Goal: Task Accomplishment & Management: Use online tool/utility

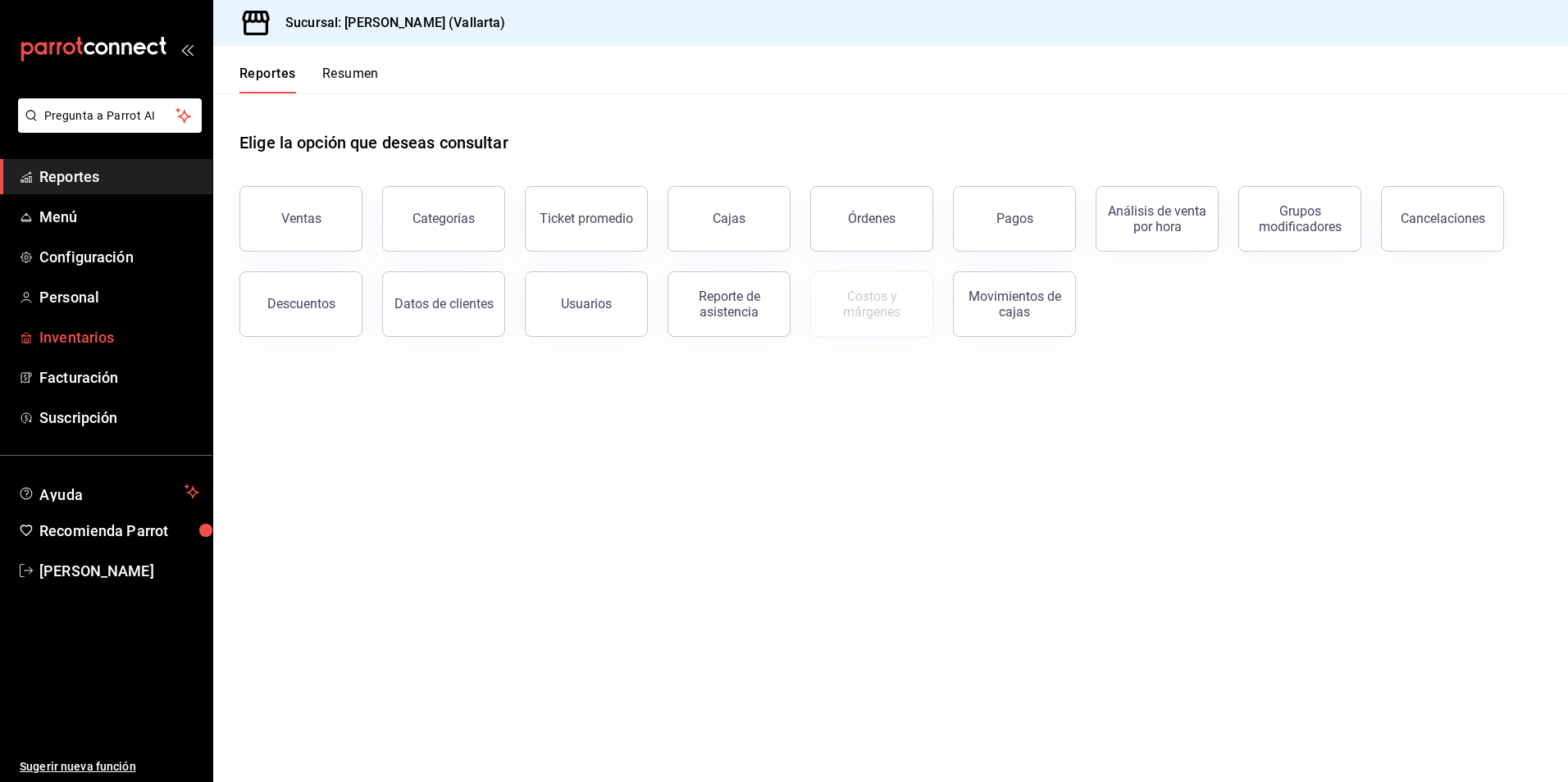
click at [84, 337] on span "Inventarios" at bounding box center [119, 337] width 160 height 22
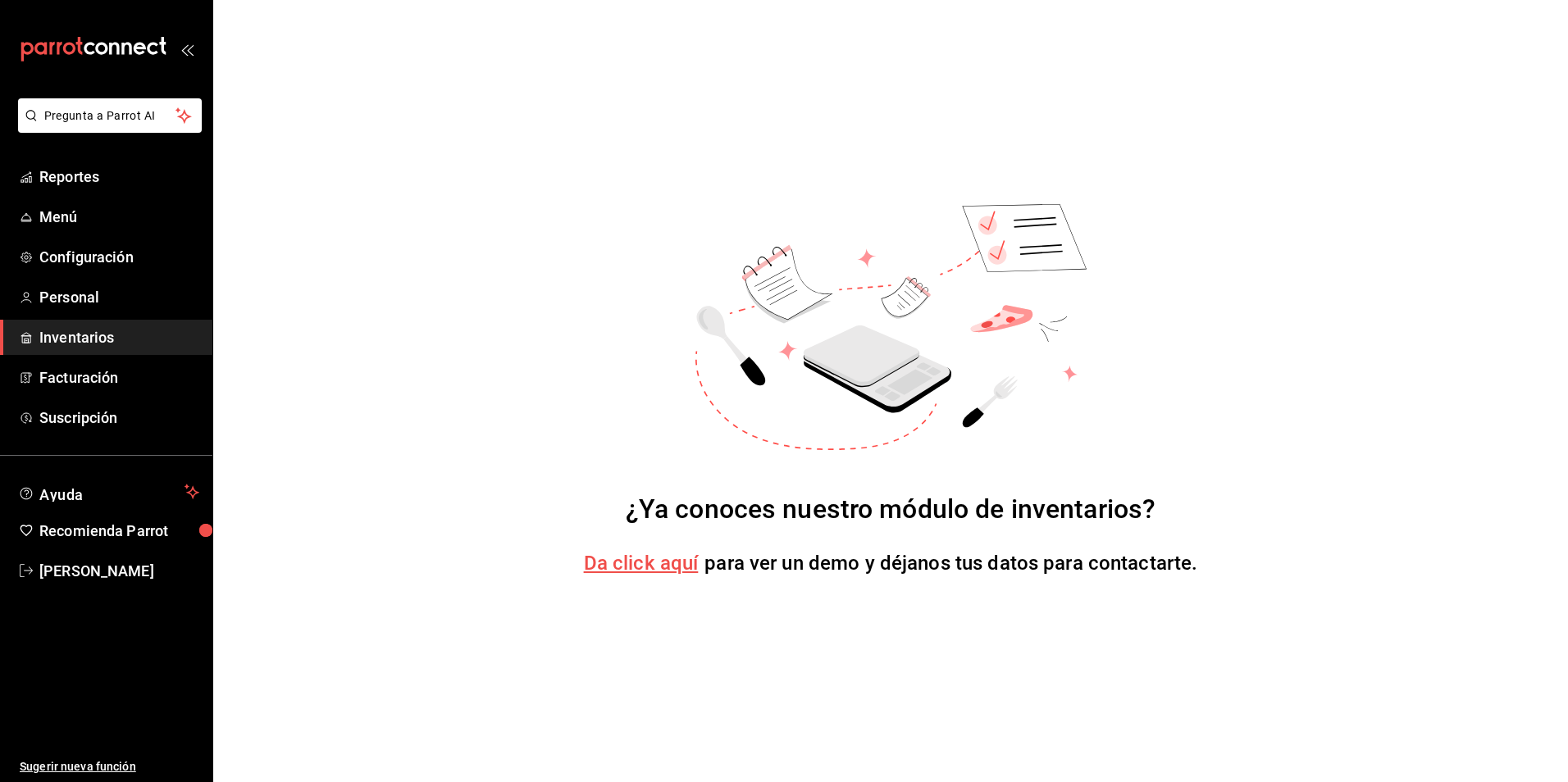
click at [633, 568] on span "Da click aquí" at bounding box center [641, 563] width 115 height 23
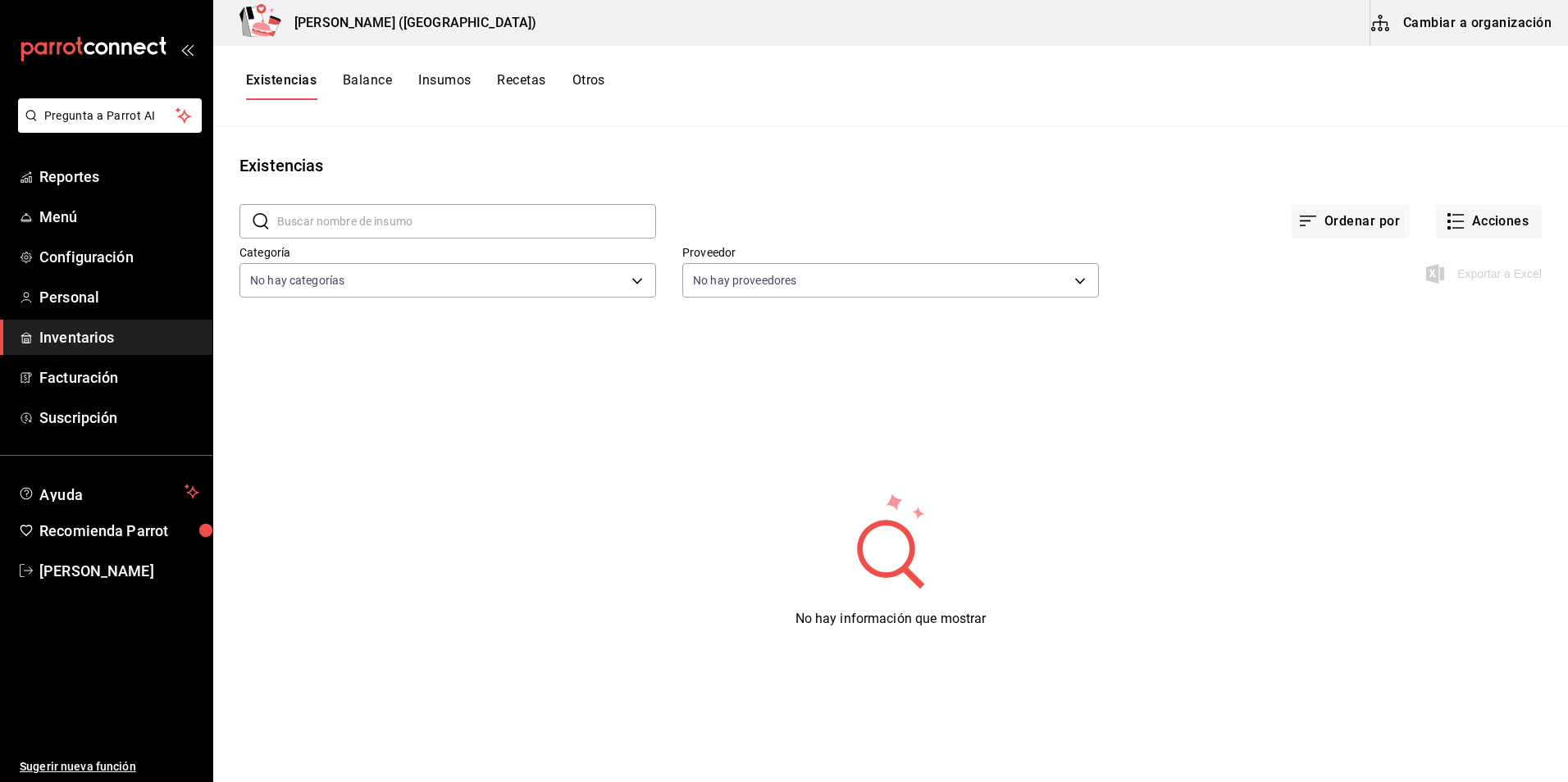
click at [122, 338] on span "Inventarios" at bounding box center [119, 337] width 160 height 22
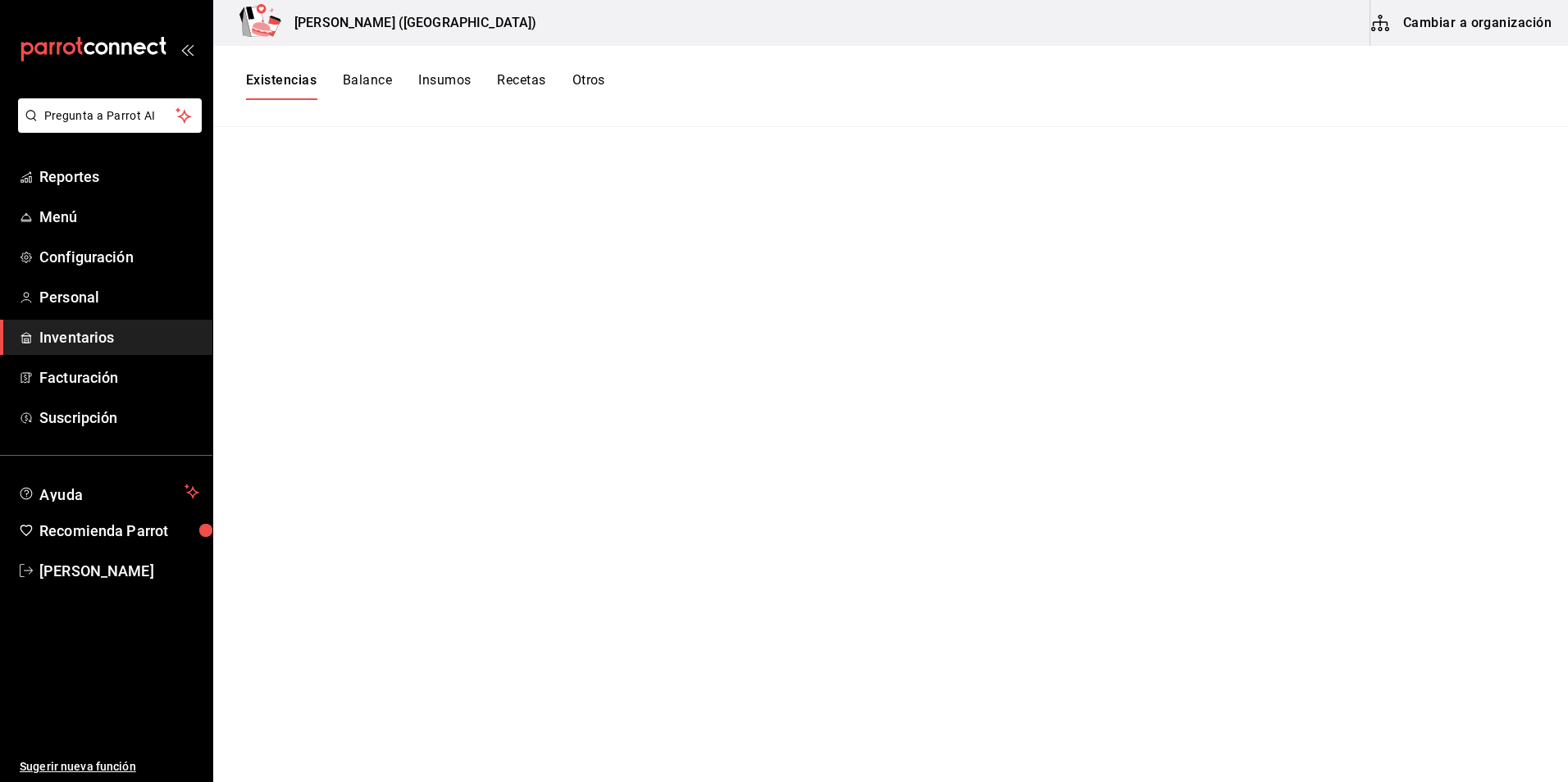
click at [125, 338] on span "Inventarios" at bounding box center [119, 337] width 160 height 22
click at [445, 81] on button "Insumos" at bounding box center [445, 86] width 52 height 28
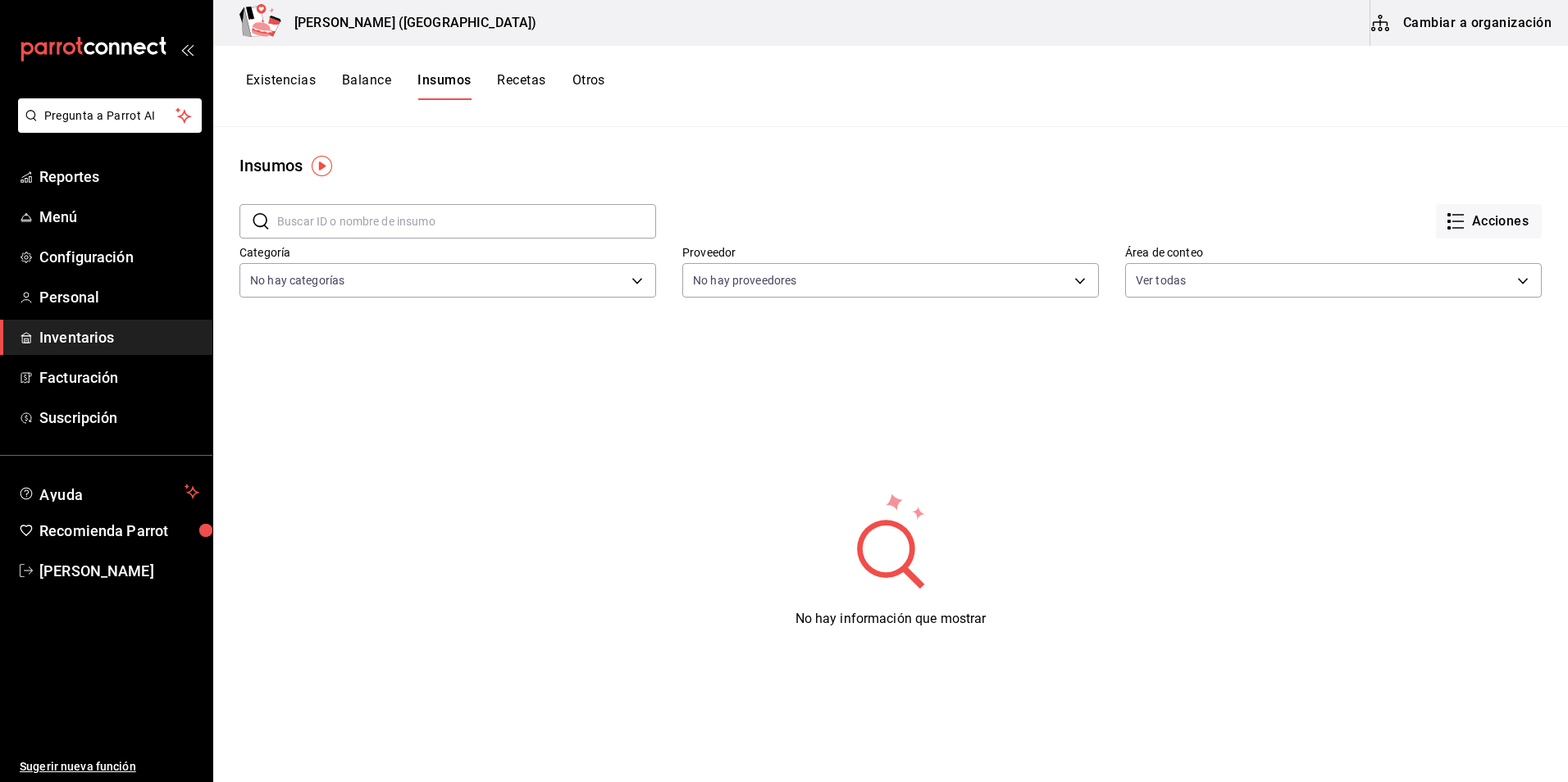
click at [271, 75] on button "Existencias" at bounding box center [280, 86] width 70 height 28
click at [1509, 213] on button "Acciones" at bounding box center [1488, 220] width 106 height 35
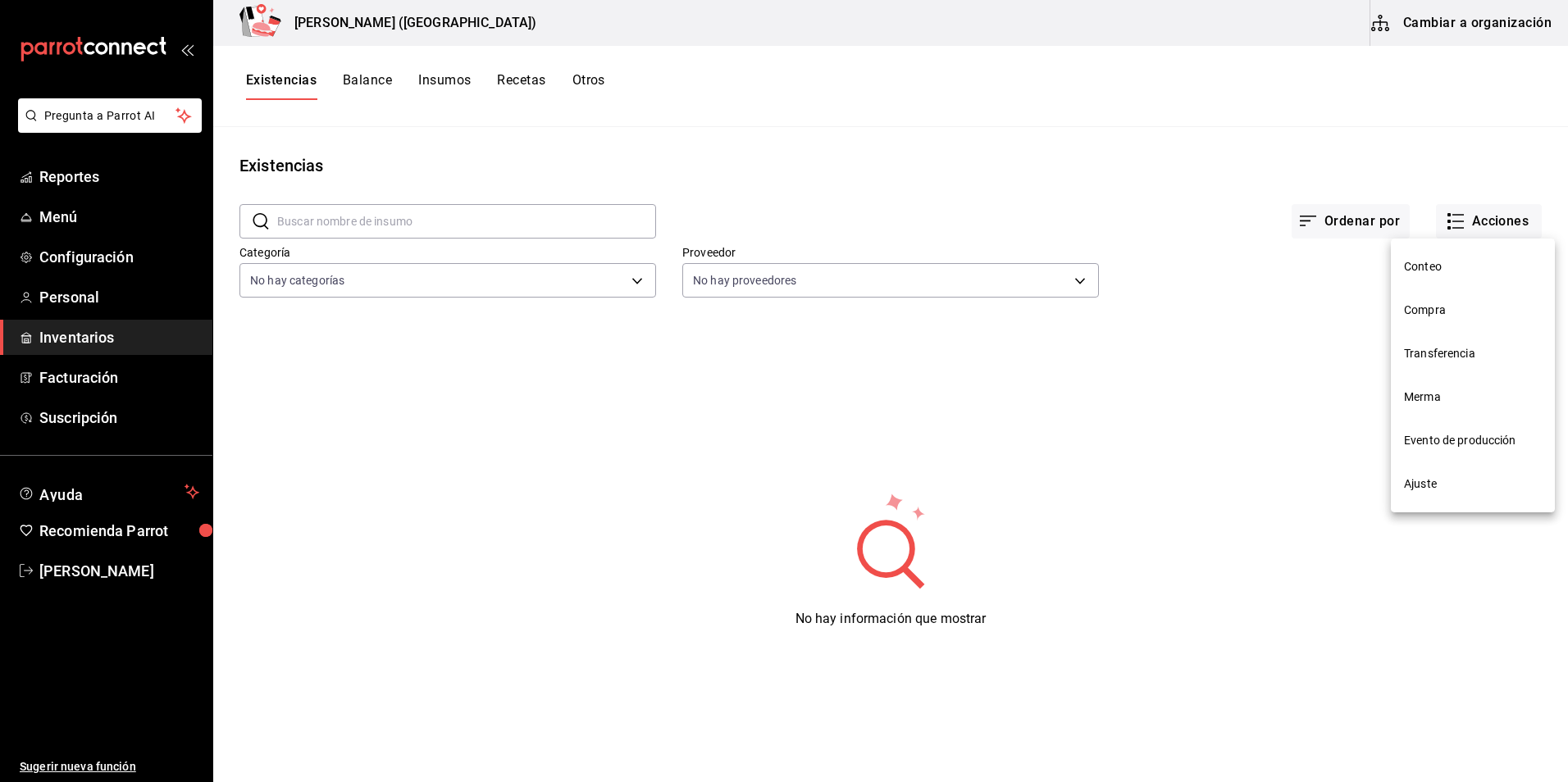
click at [1493, 10] on div at bounding box center [784, 391] width 1568 height 782
click at [1475, 22] on button "Cambiar a organización" at bounding box center [1461, 22] width 184 height 46
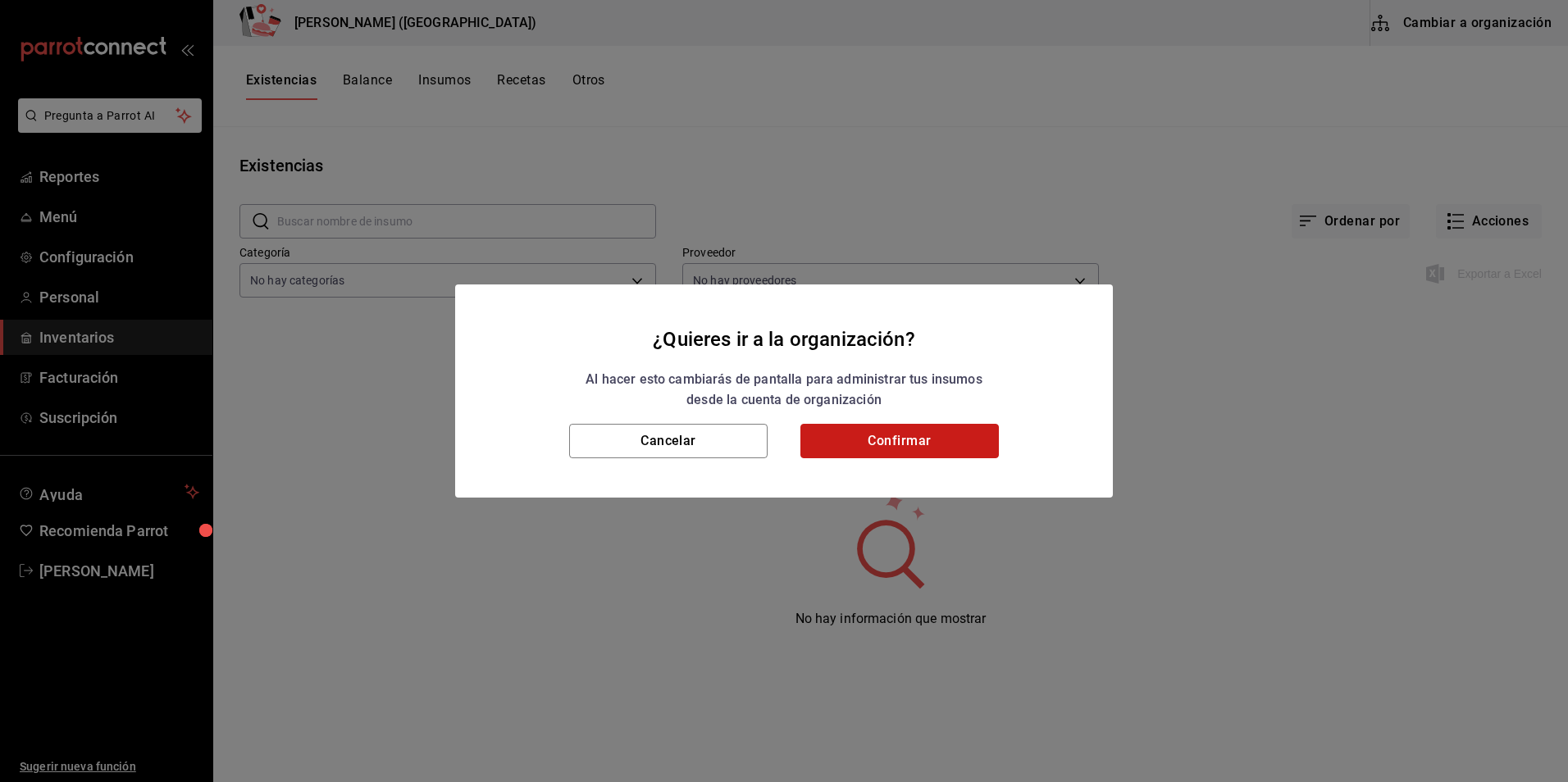
click at [879, 442] on button "Confirmar" at bounding box center [899, 441] width 198 height 35
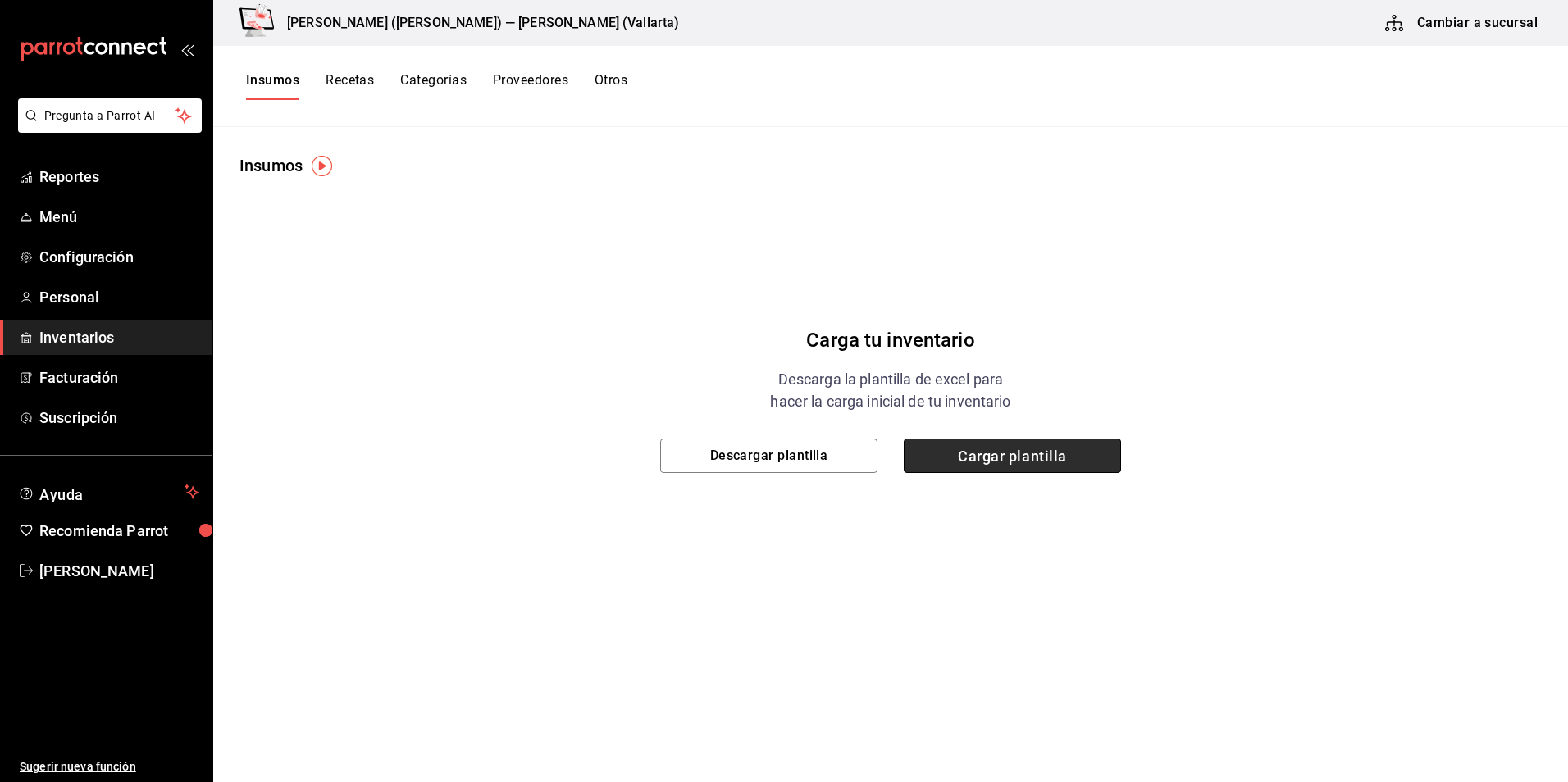
click at [1064, 464] on span "Cargar plantilla" at bounding box center [1012, 455] width 218 height 35
click at [0, 0] on input "Cargar plantilla" at bounding box center [0, 0] width 0 height 0
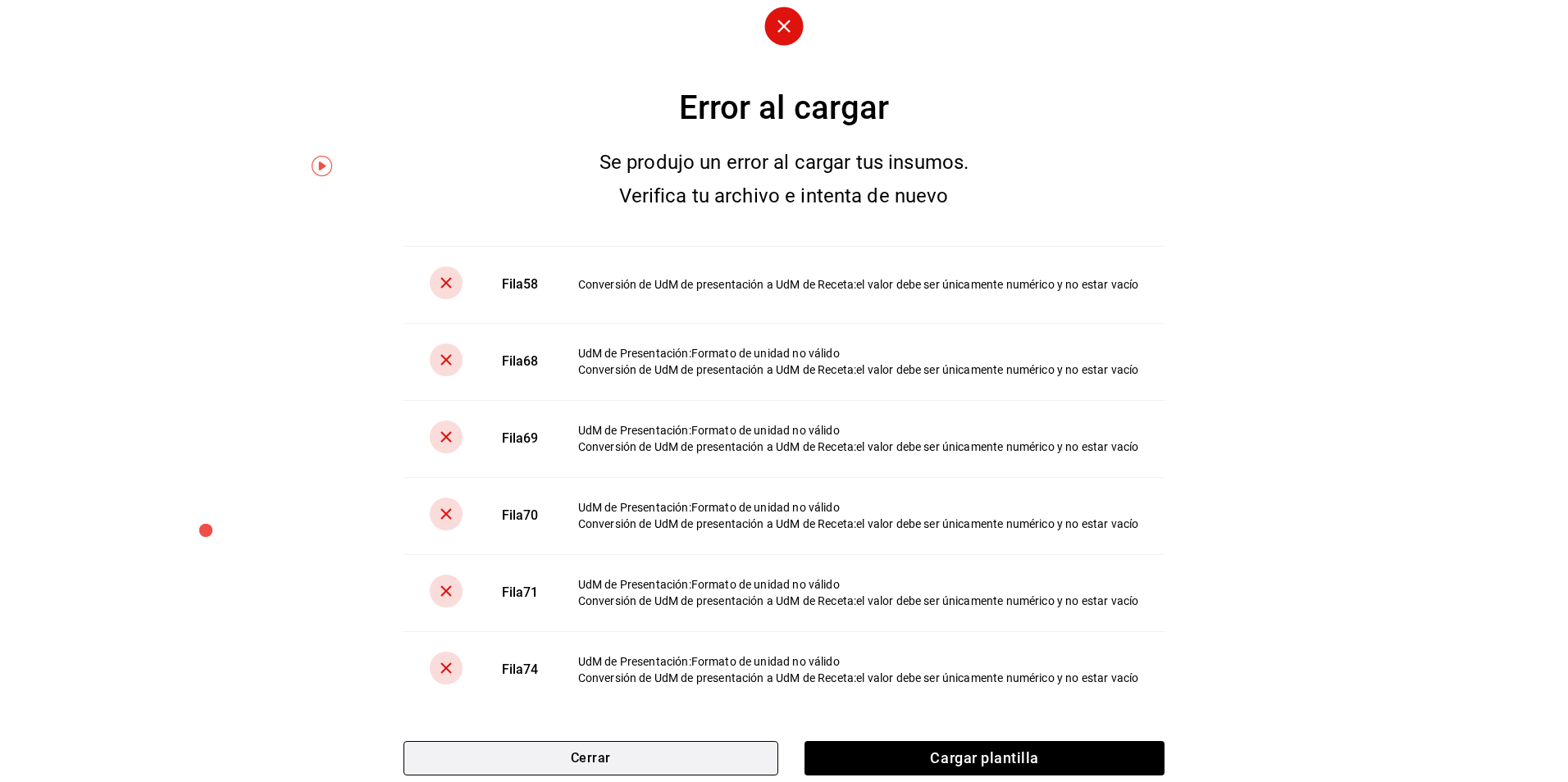
click at [657, 753] on button "Cerrar" at bounding box center [591, 758] width 375 height 35
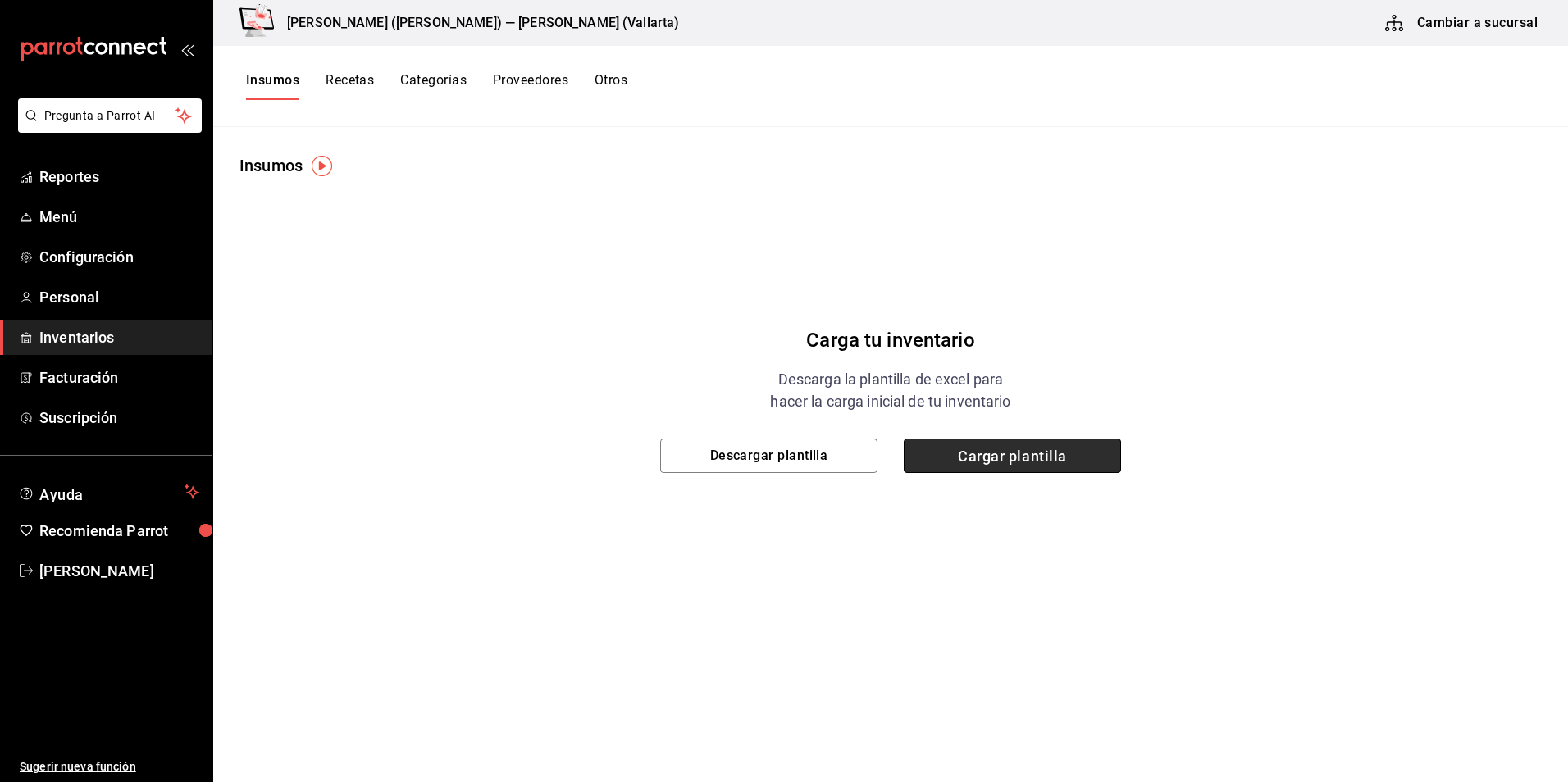
click at [1018, 454] on span "Cargar plantilla" at bounding box center [1012, 455] width 218 height 35
click at [0, 0] on input "Cargar plantilla" at bounding box center [0, 0] width 0 height 0
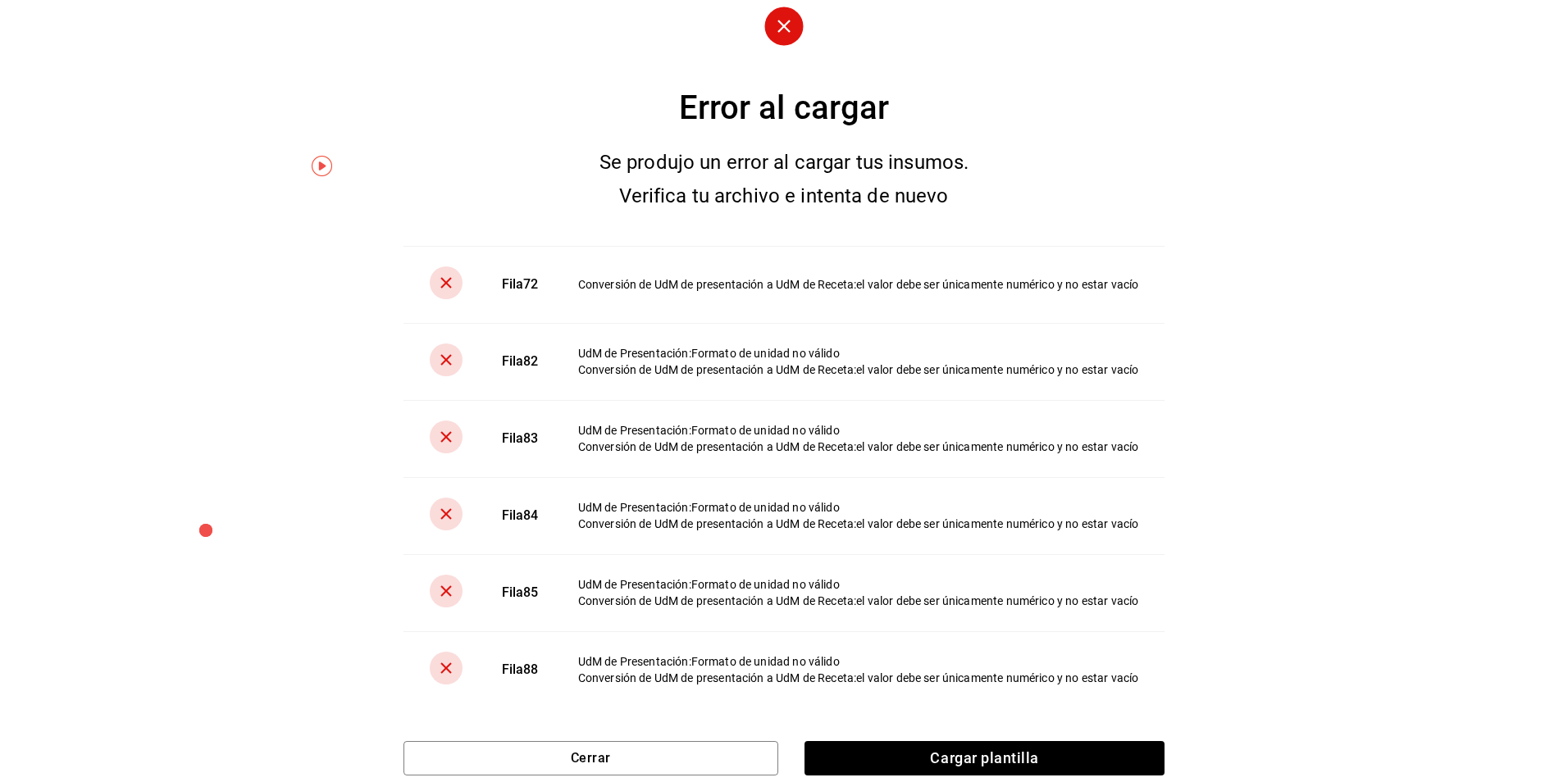
click at [744, 659] on div "UdM de Presentación : Formato de unidad no válido" at bounding box center [859, 661] width 561 height 17
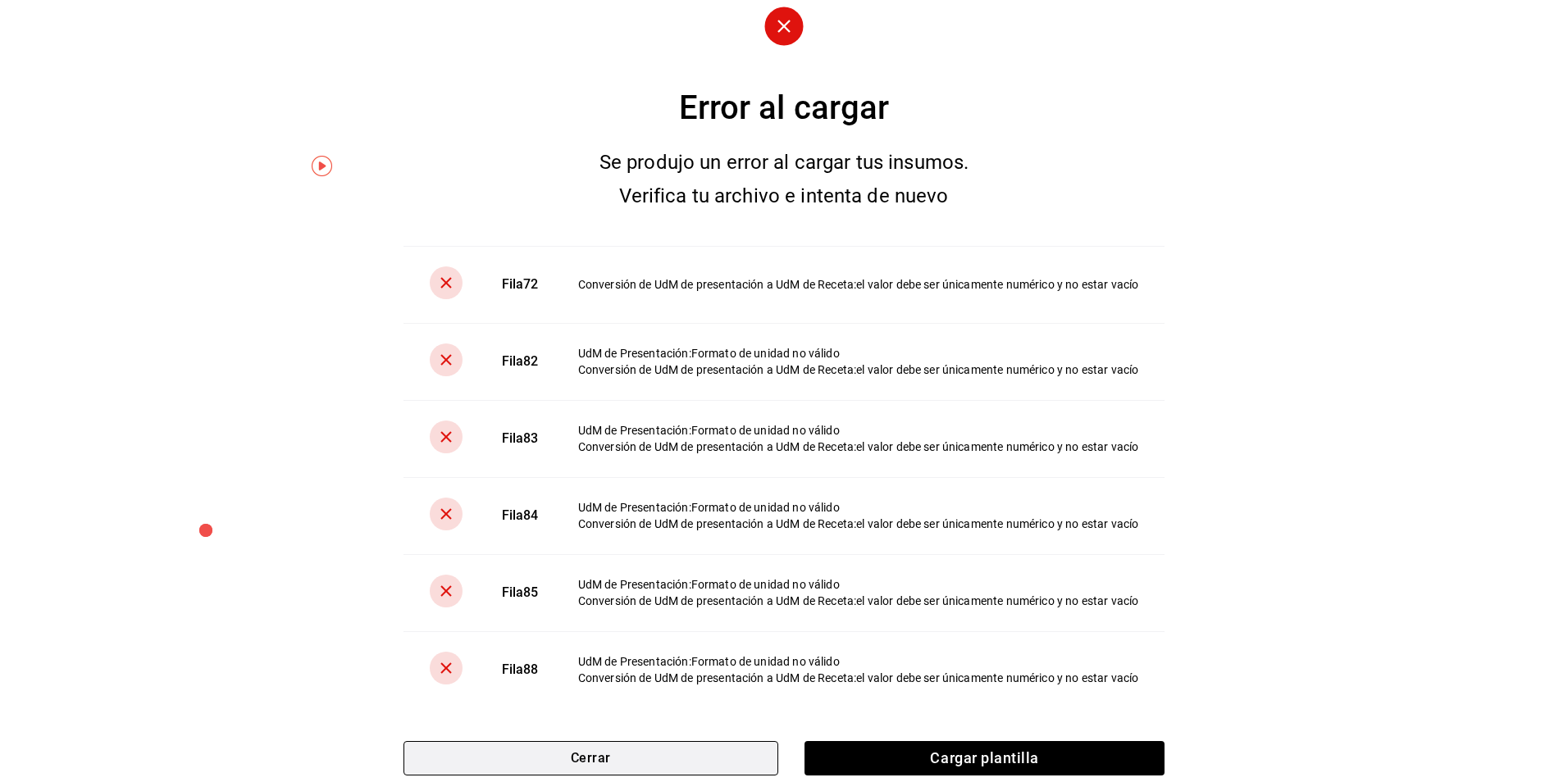
click at [636, 767] on button "Cerrar" at bounding box center [591, 758] width 375 height 35
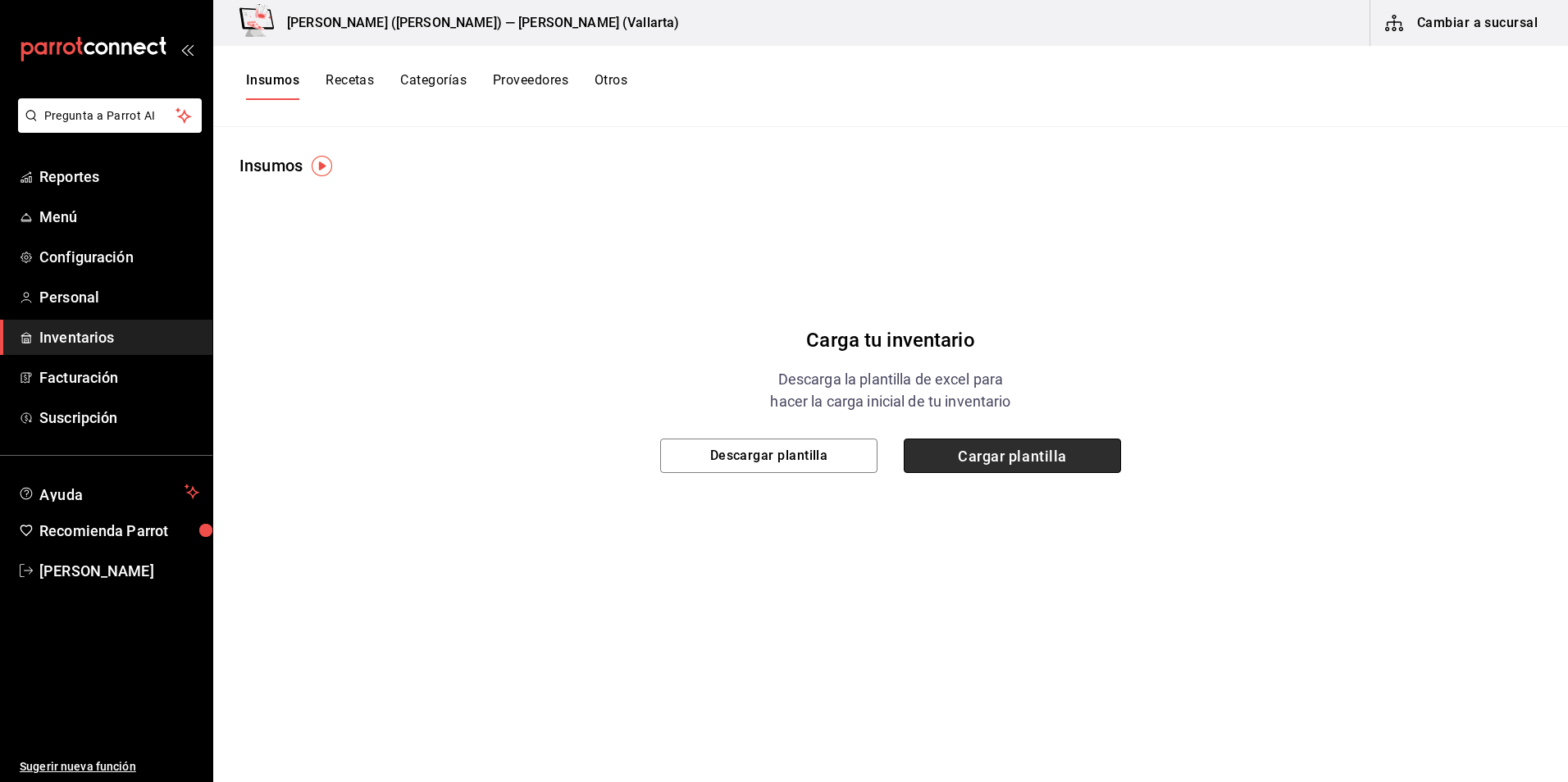
click at [995, 454] on span "Cargar plantilla" at bounding box center [1012, 455] width 218 height 35
click at [0, 0] on input "Cargar plantilla" at bounding box center [0, 0] width 0 height 0
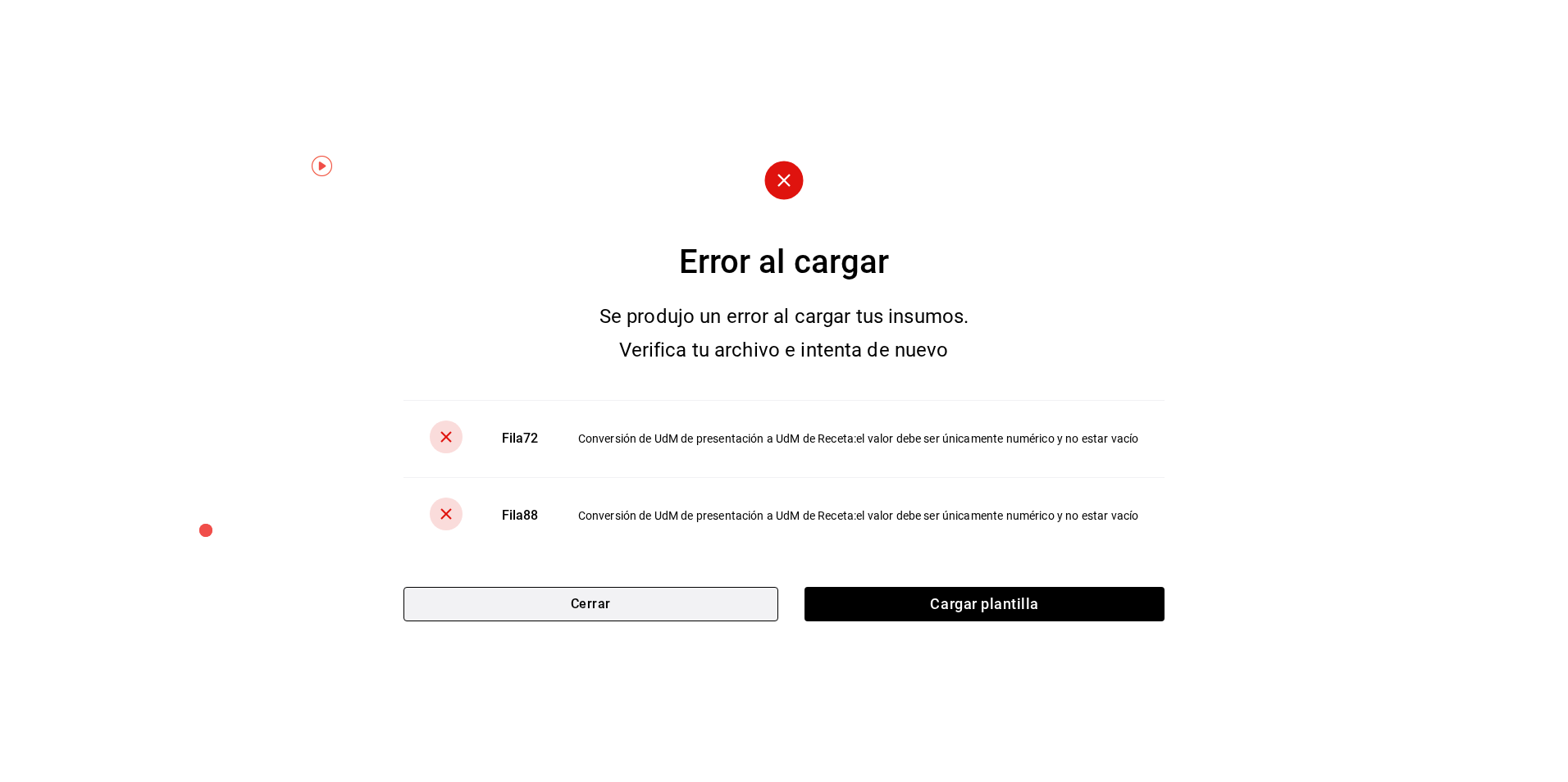
click at [645, 619] on button "Cerrar" at bounding box center [591, 604] width 375 height 35
